Goal: Complete application form

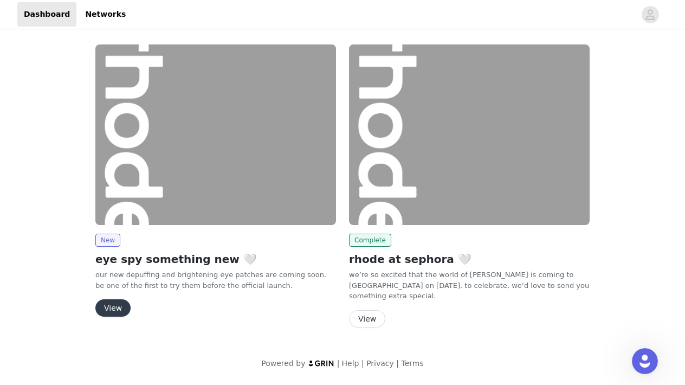
click at [115, 302] on button "View" at bounding box center [112, 307] width 35 height 17
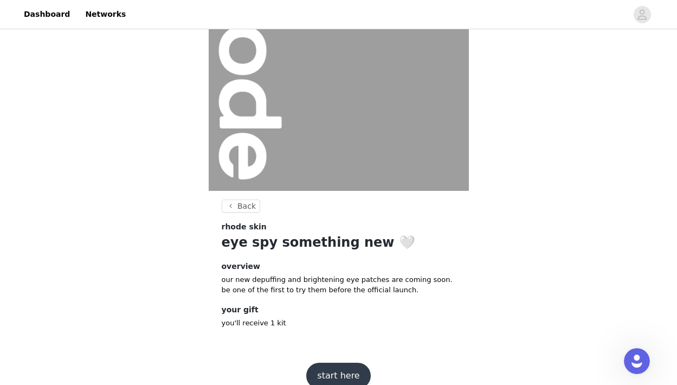
scroll to position [118, 0]
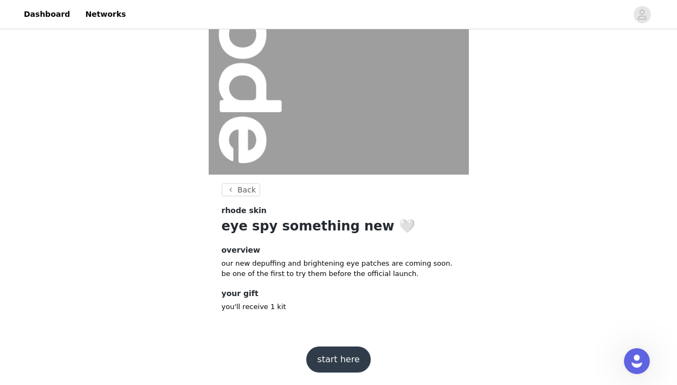
click at [353, 351] on button "start here" at bounding box center [338, 359] width 64 height 26
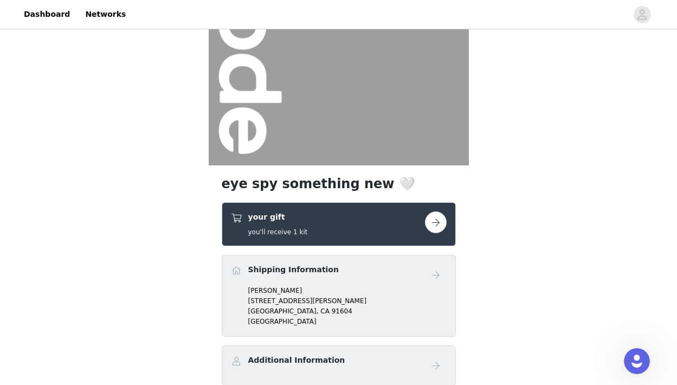
scroll to position [213, 0]
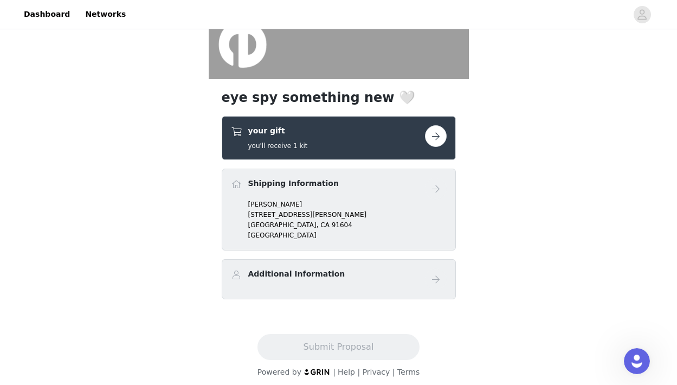
click at [437, 139] on button "button" at bounding box center [436, 136] width 22 height 22
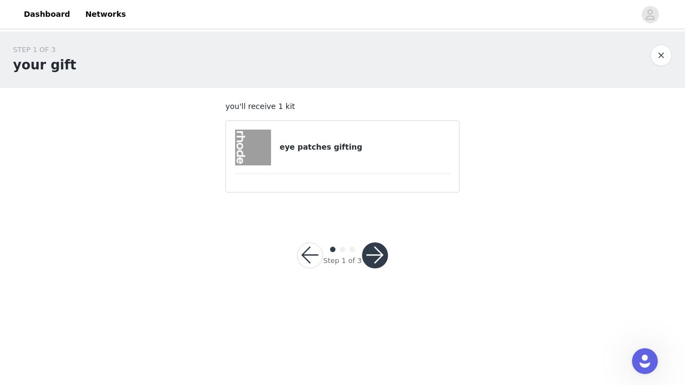
click at [382, 260] on button "button" at bounding box center [375, 255] width 26 height 26
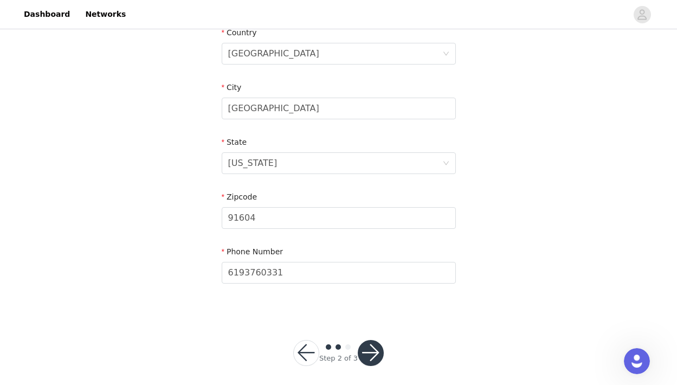
scroll to position [354, 0]
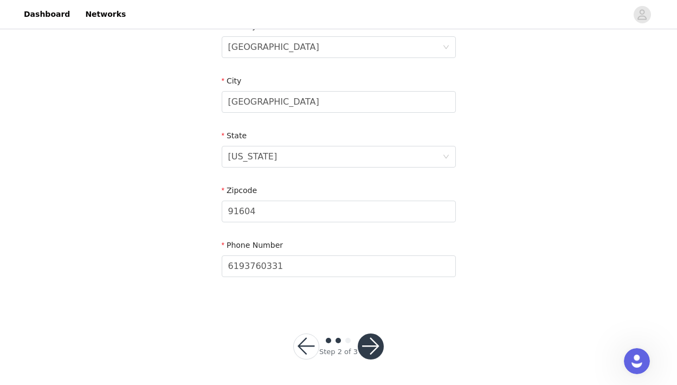
click at [368, 339] on button "button" at bounding box center [371, 346] width 26 height 26
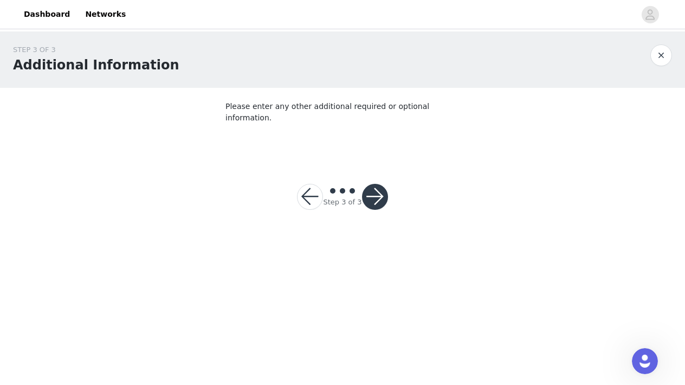
click at [387, 187] on div "Step 3 of 3" at bounding box center [342, 197] width 117 height 52
click at [381, 187] on button "button" at bounding box center [375, 197] width 26 height 26
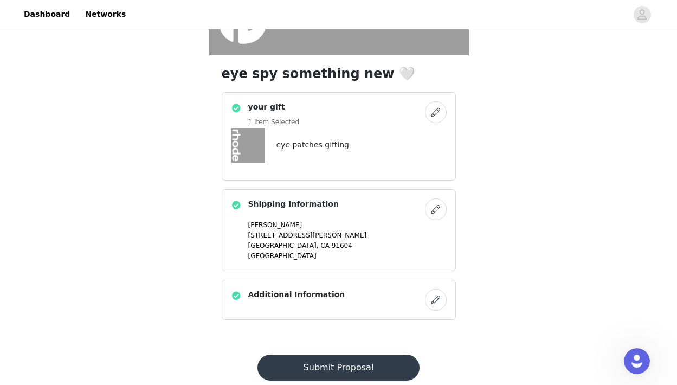
scroll to position [263, 0]
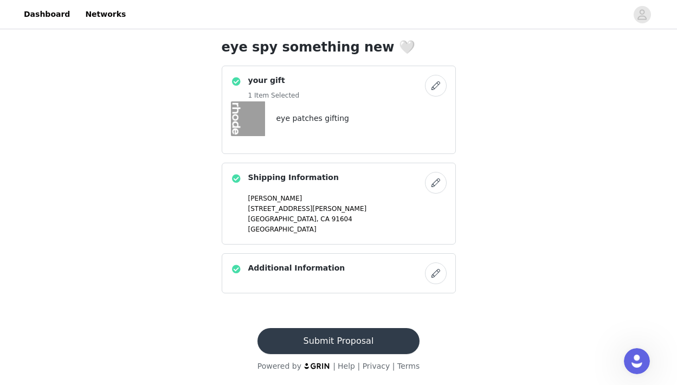
click at [334, 338] on button "Submit Proposal" at bounding box center [338, 341] width 162 height 26
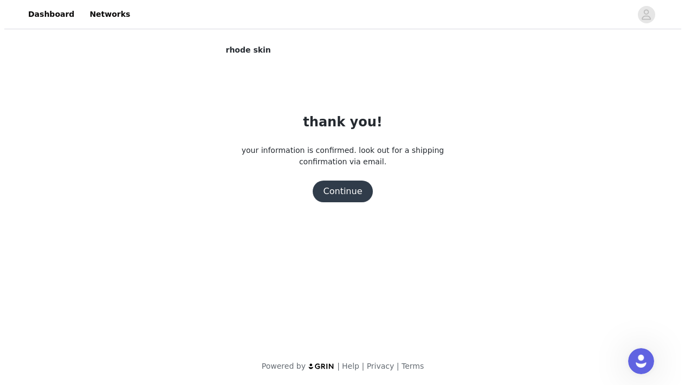
scroll to position [0, 0]
